Goal: Information Seeking & Learning: Stay updated

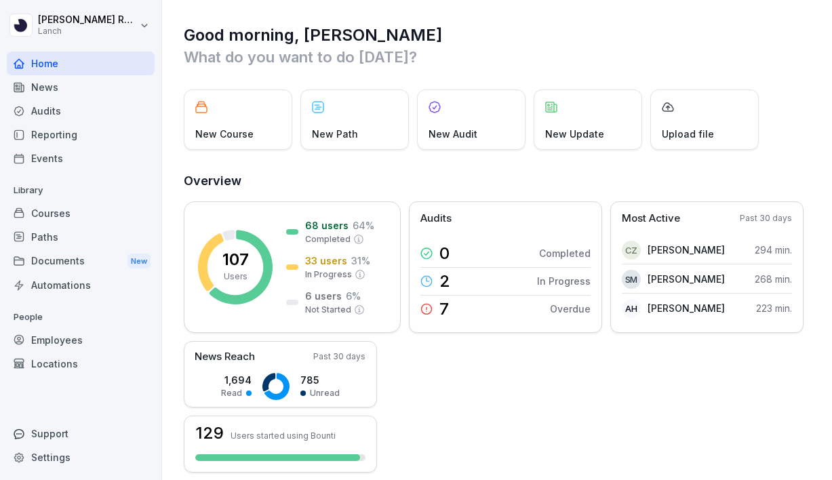
click at [66, 94] on div "News" at bounding box center [81, 87] width 148 height 24
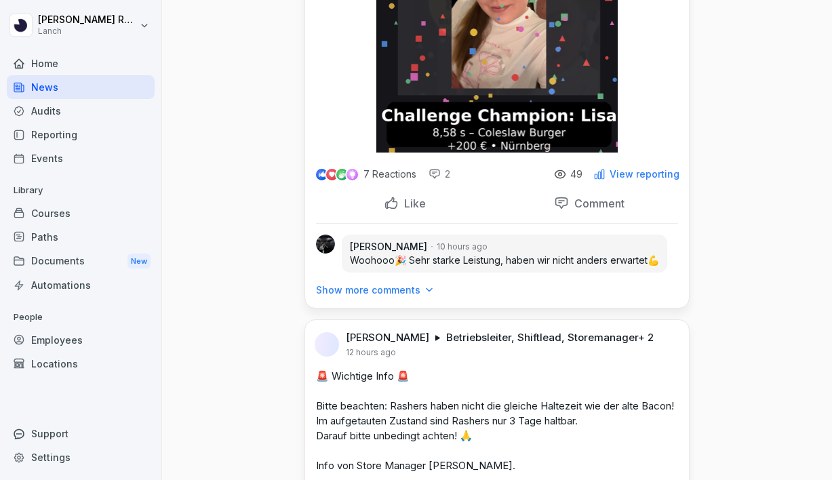
scroll to position [750, 0]
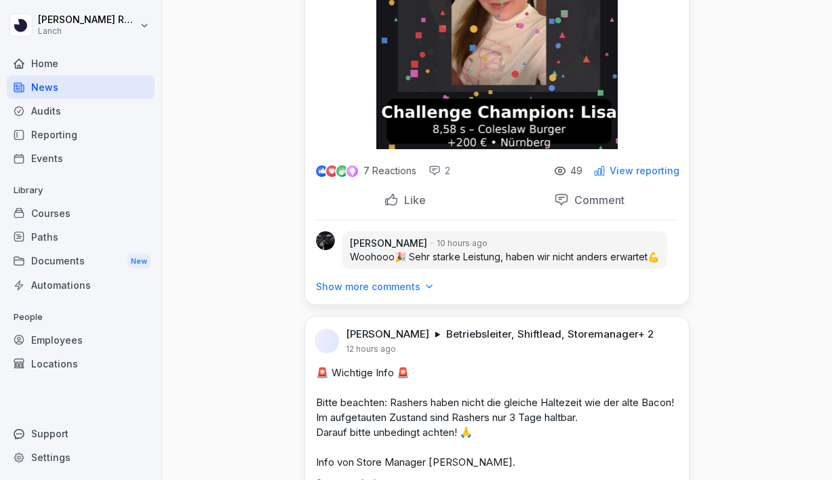
click at [409, 193] on p "Like" at bounding box center [412, 200] width 27 height 14
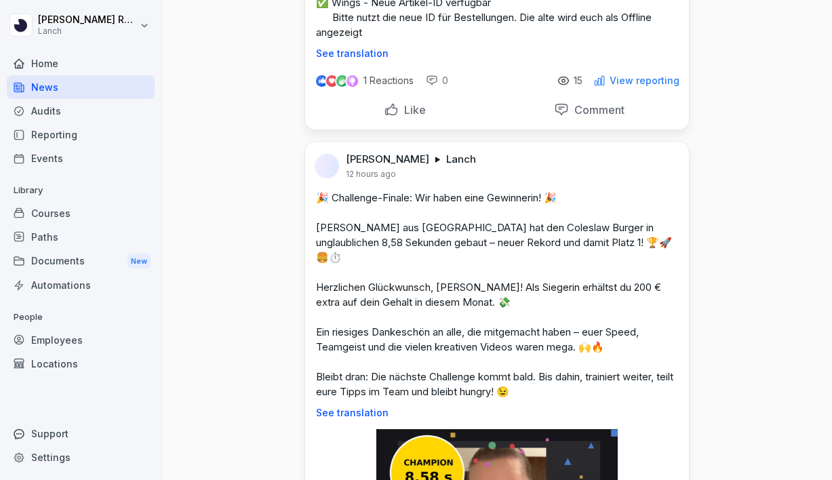
scroll to position [231, 0]
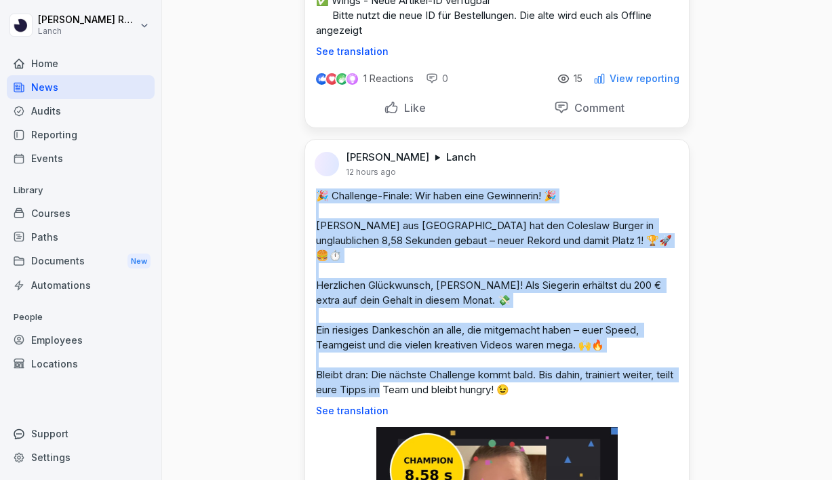
drag, startPoint x: 551, startPoint y: 378, endPoint x: 313, endPoint y: 191, distance: 303.8
click at [313, 191] on div "🎉 Challenge-Finale: Wir haben eine Gewinnerin! 🎉 [PERSON_NAME] aus [GEOGRAPHIC_…" at bounding box center [497, 303] width 384 height 228
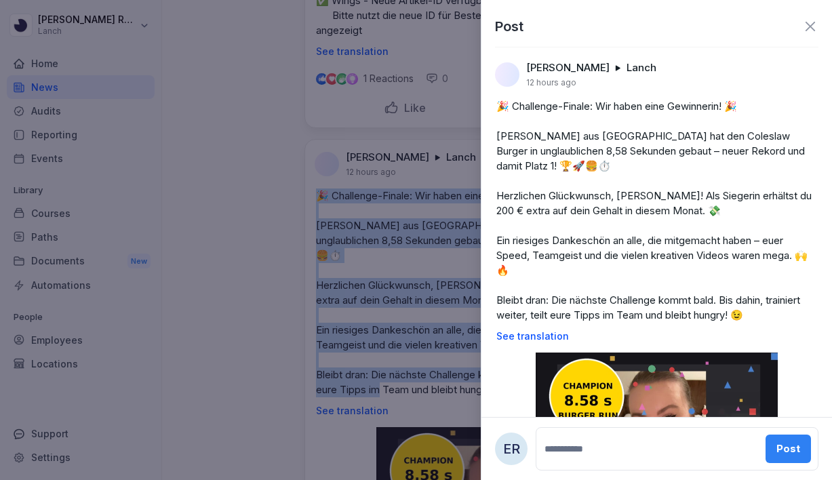
copy p "🎉 Challenge-Finale: Wir haben eine Gewinnerin! 🎉 [PERSON_NAME] aus [GEOGRAPHIC_…"
